Goal: Transaction & Acquisition: Purchase product/service

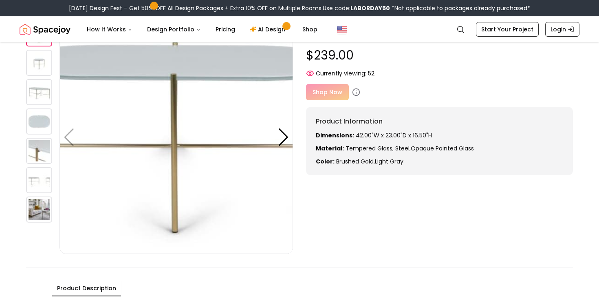
scroll to position [46, 0]
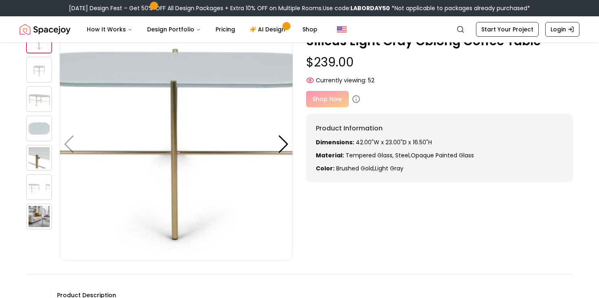
click at [38, 183] on img at bounding box center [39, 187] width 26 height 26
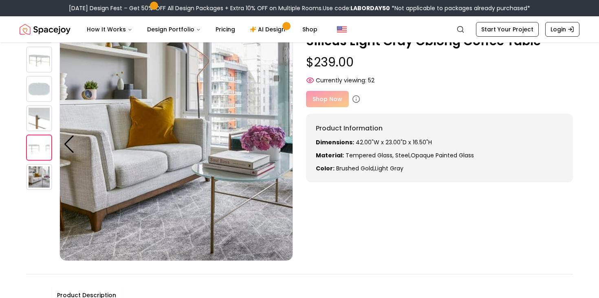
click at [38, 183] on img at bounding box center [39, 177] width 26 height 26
click at [40, 138] on img at bounding box center [39, 147] width 26 height 26
click at [66, 145] on div at bounding box center [69, 144] width 11 height 18
click at [68, 147] on div at bounding box center [69, 144] width 11 height 18
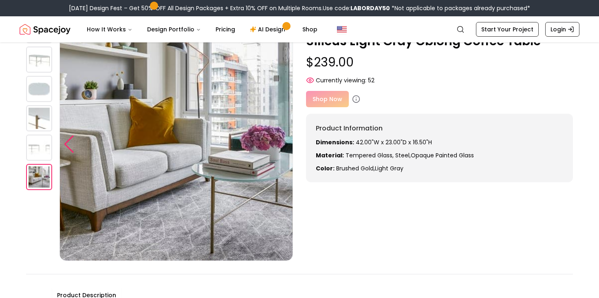
click at [68, 147] on div at bounding box center [69, 144] width 11 height 18
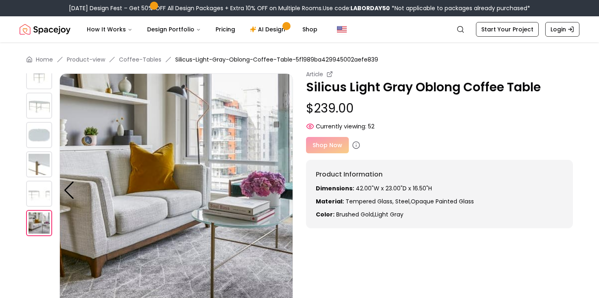
click at [36, 165] on img at bounding box center [39, 164] width 26 height 26
click at [39, 187] on img at bounding box center [39, 194] width 26 height 26
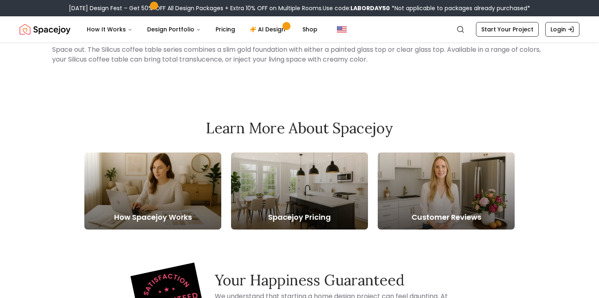
scroll to position [348, 0]
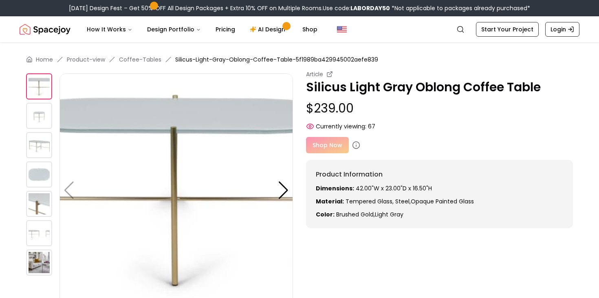
click at [38, 234] on img at bounding box center [39, 233] width 26 height 26
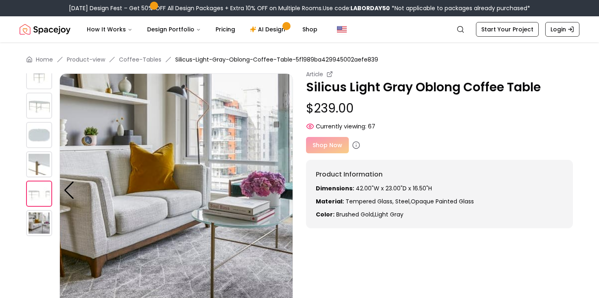
click at [40, 172] on img at bounding box center [39, 164] width 26 height 26
click at [40, 123] on img at bounding box center [39, 135] width 26 height 26
